Goal: Task Accomplishment & Management: Use online tool/utility

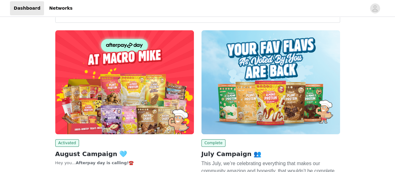
scroll to position [63, 0]
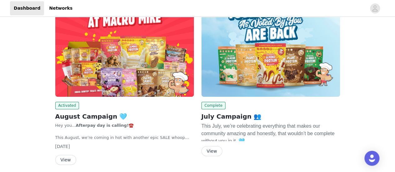
click at [129, 73] on img at bounding box center [124, 45] width 139 height 104
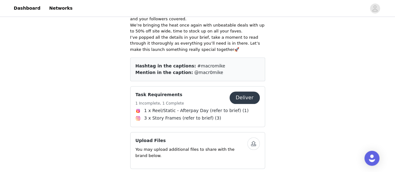
scroll to position [188, 0]
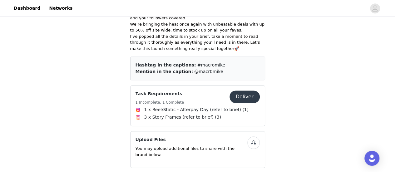
click at [244, 97] on button "Deliver" at bounding box center [245, 97] width 30 height 13
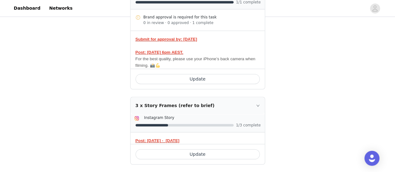
scroll to position [194, 0]
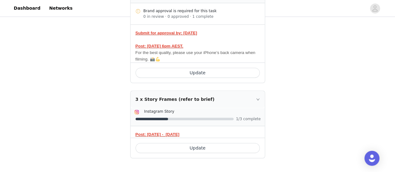
click at [210, 150] on button "Update" at bounding box center [198, 148] width 124 height 10
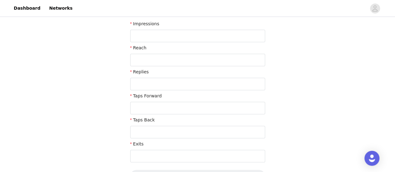
scroll to position [20, 0]
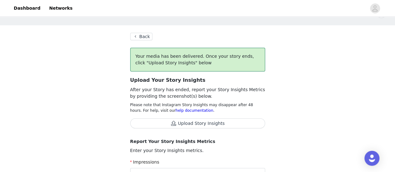
click at [141, 38] on button "Back" at bounding box center [141, 37] width 23 height 8
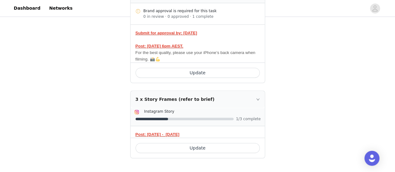
scroll to position [194, 0]
